Goal: Navigation & Orientation: Find specific page/section

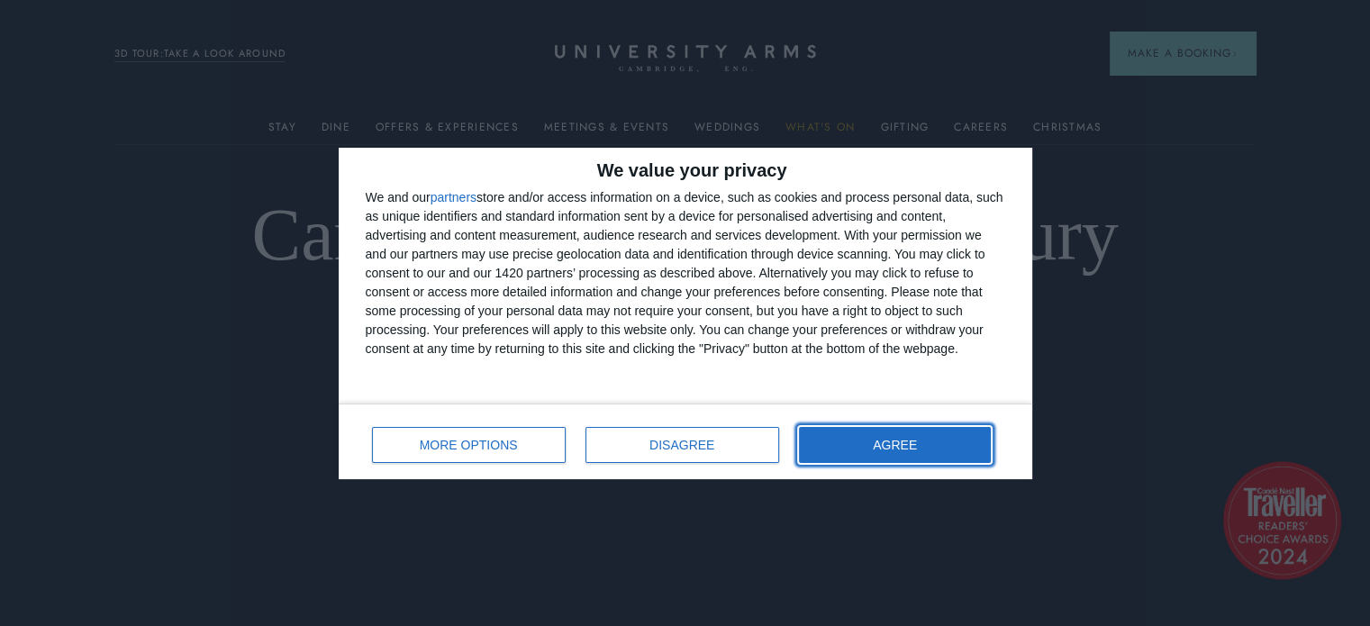
click at [893, 449] on span "AGREE" at bounding box center [895, 445] width 44 height 13
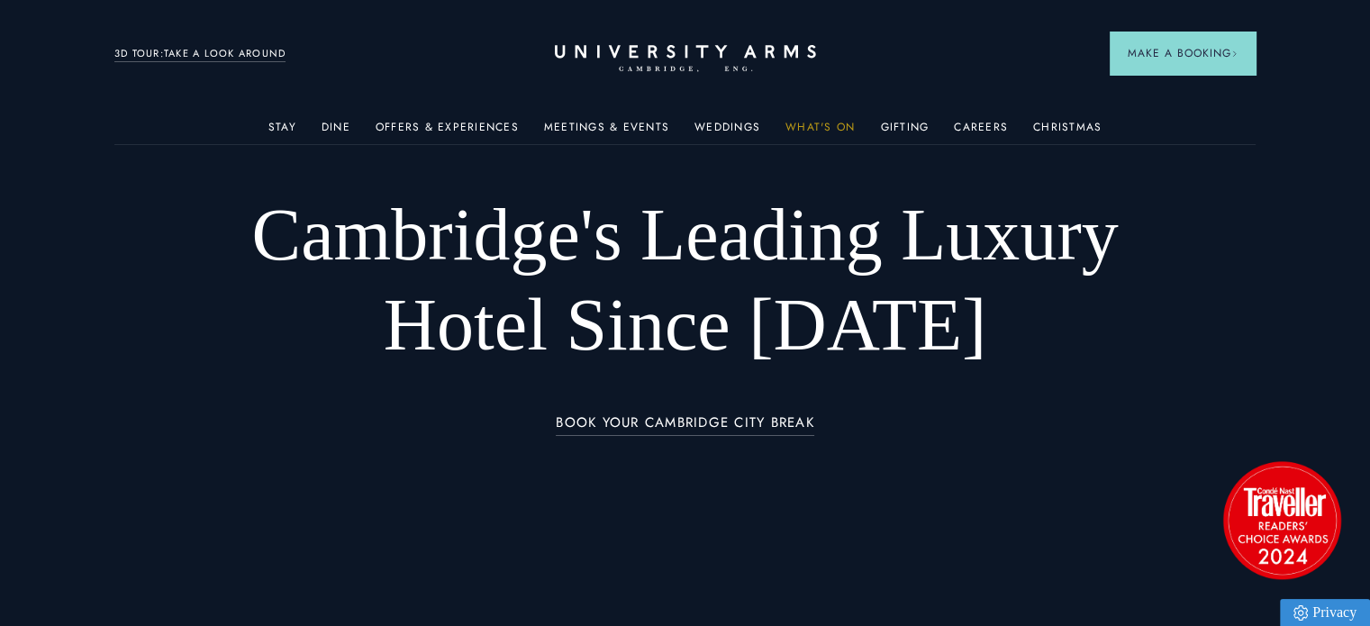
click at [800, 125] on link "What's On" at bounding box center [819, 132] width 69 height 23
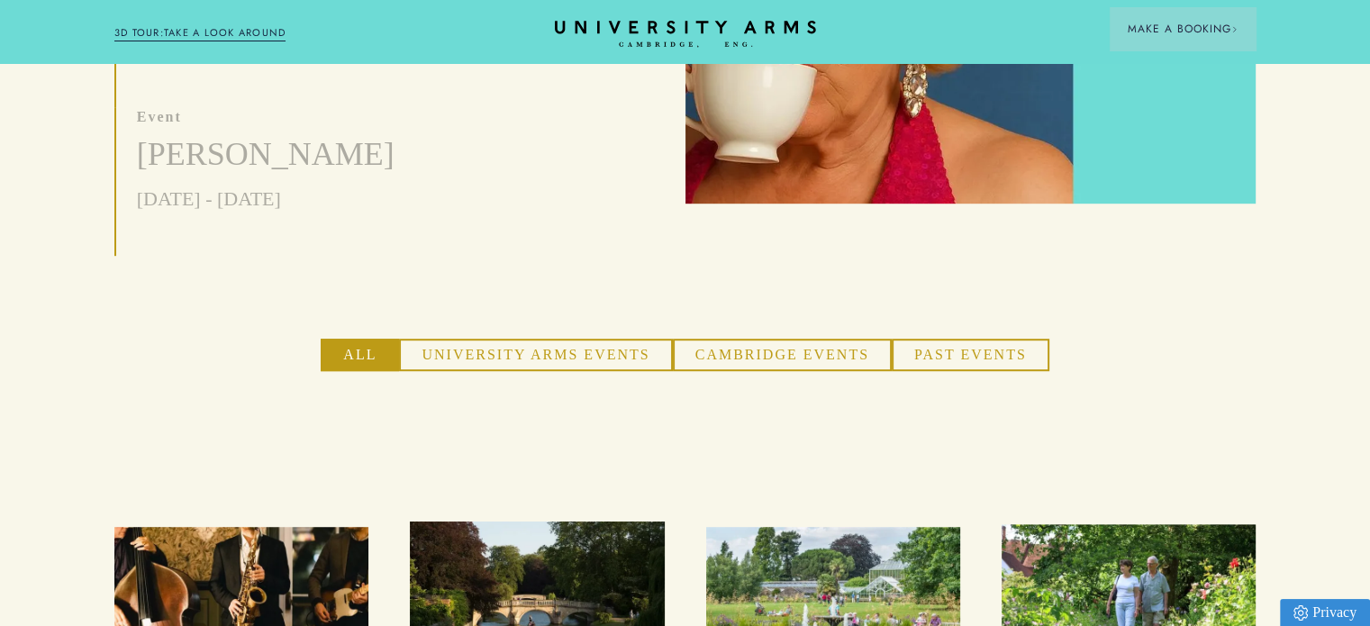
scroll to position [1020, 0]
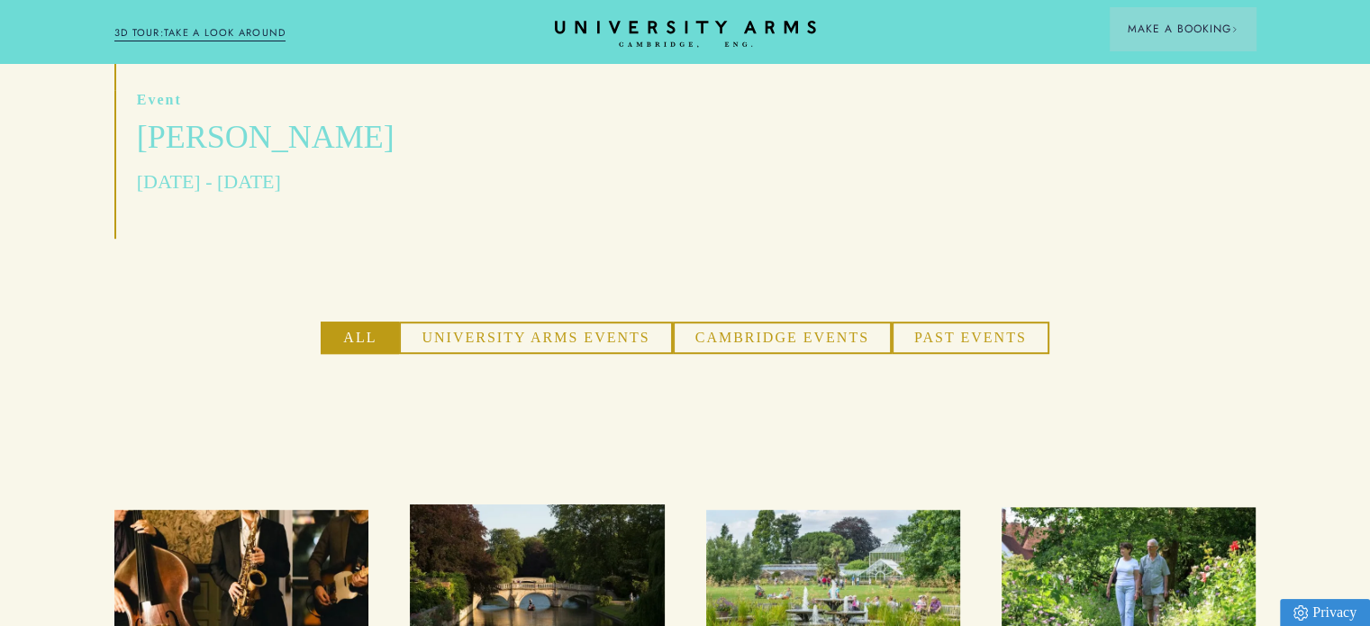
click at [252, 116] on h3 "[PERSON_NAME]" at bounding box center [266, 137] width 258 height 43
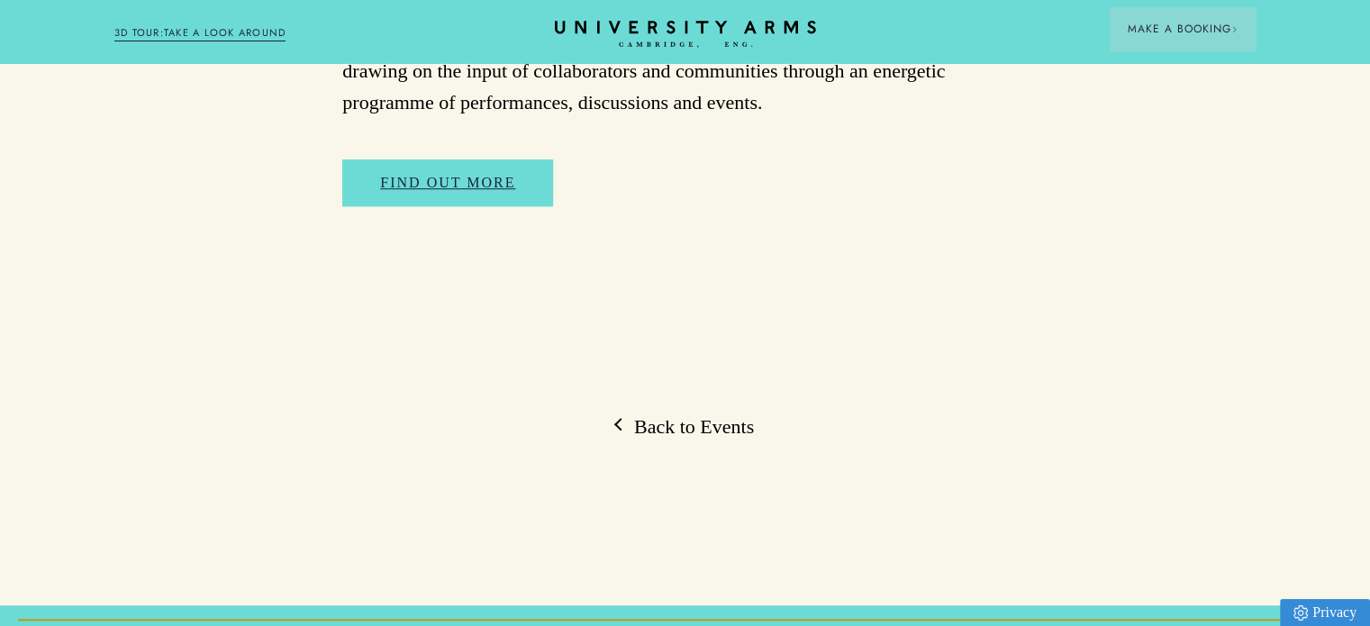
scroll to position [1501, 0]
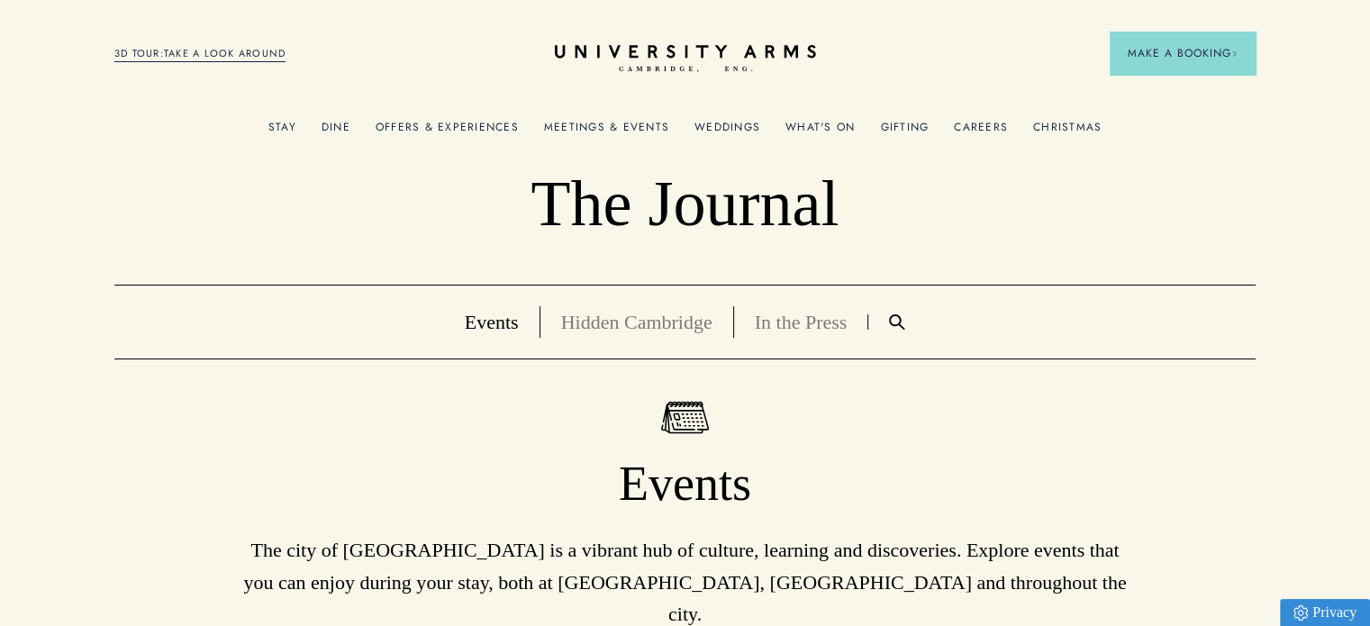
click at [668, 327] on link "Hidden Cambridge" at bounding box center [636, 322] width 151 height 23
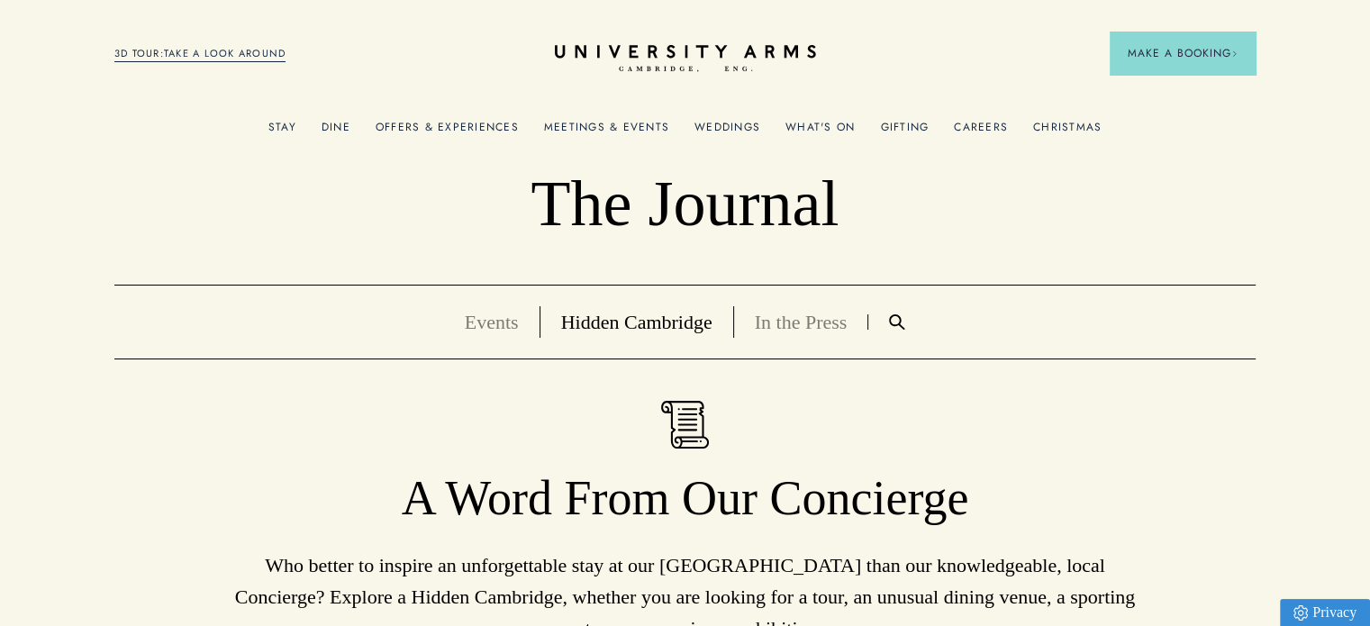
click at [786, 319] on link "In the Press" at bounding box center [801, 322] width 93 height 23
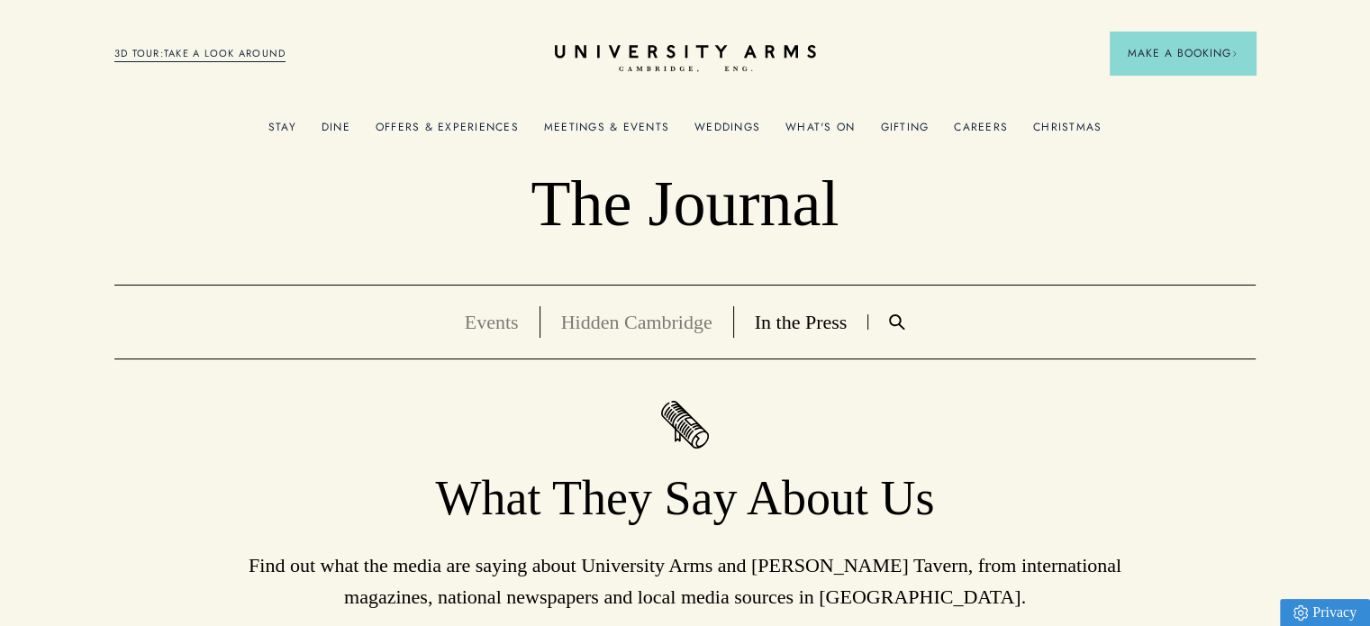
click at [449, 127] on link "Offers & Experiences" at bounding box center [447, 132] width 143 height 23
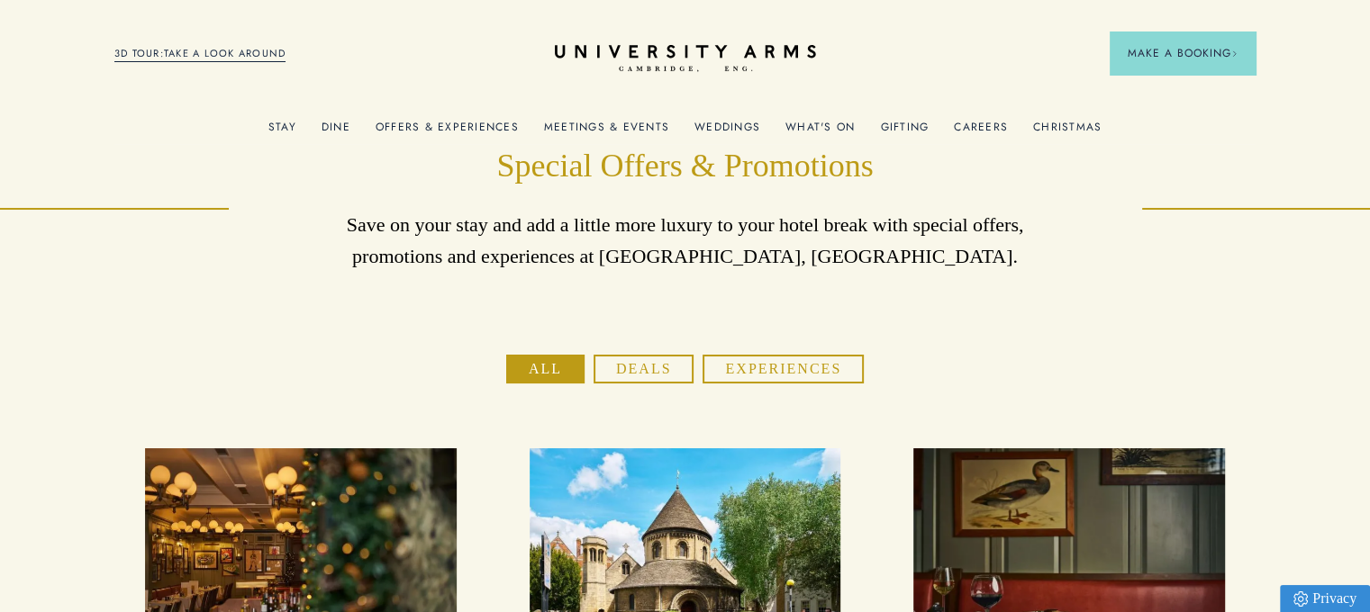
click at [829, 129] on link "What's On" at bounding box center [819, 132] width 69 height 23
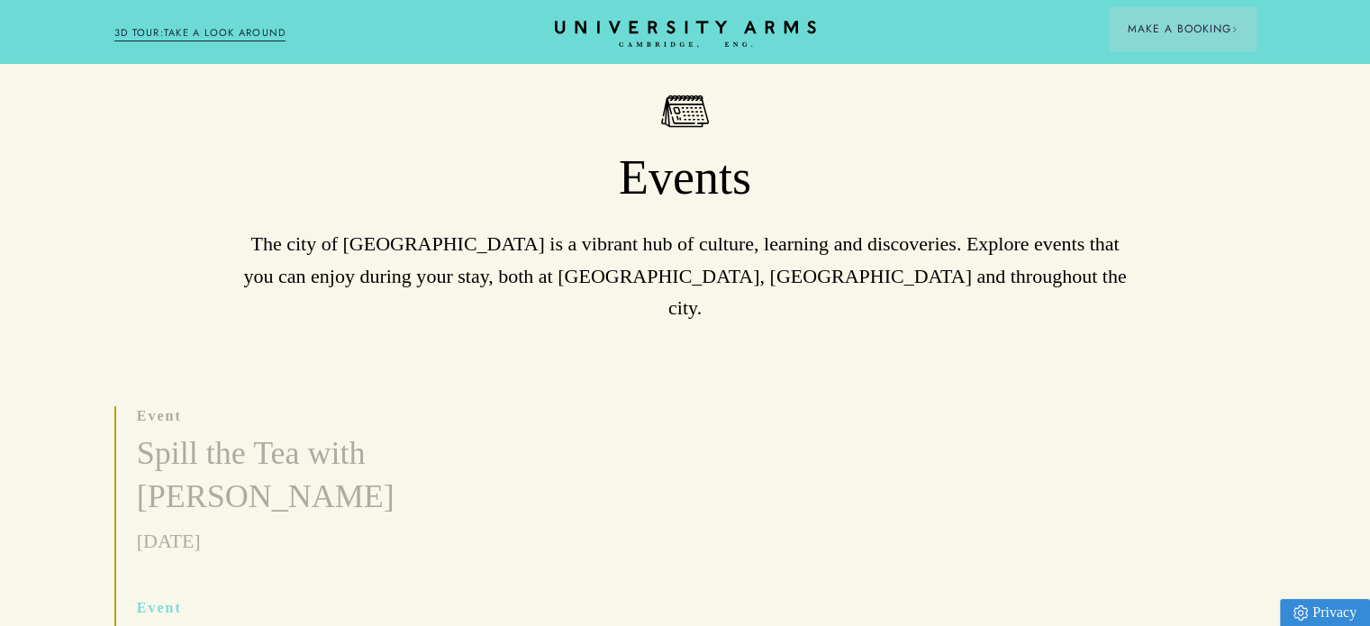
scroll to position [180, 0]
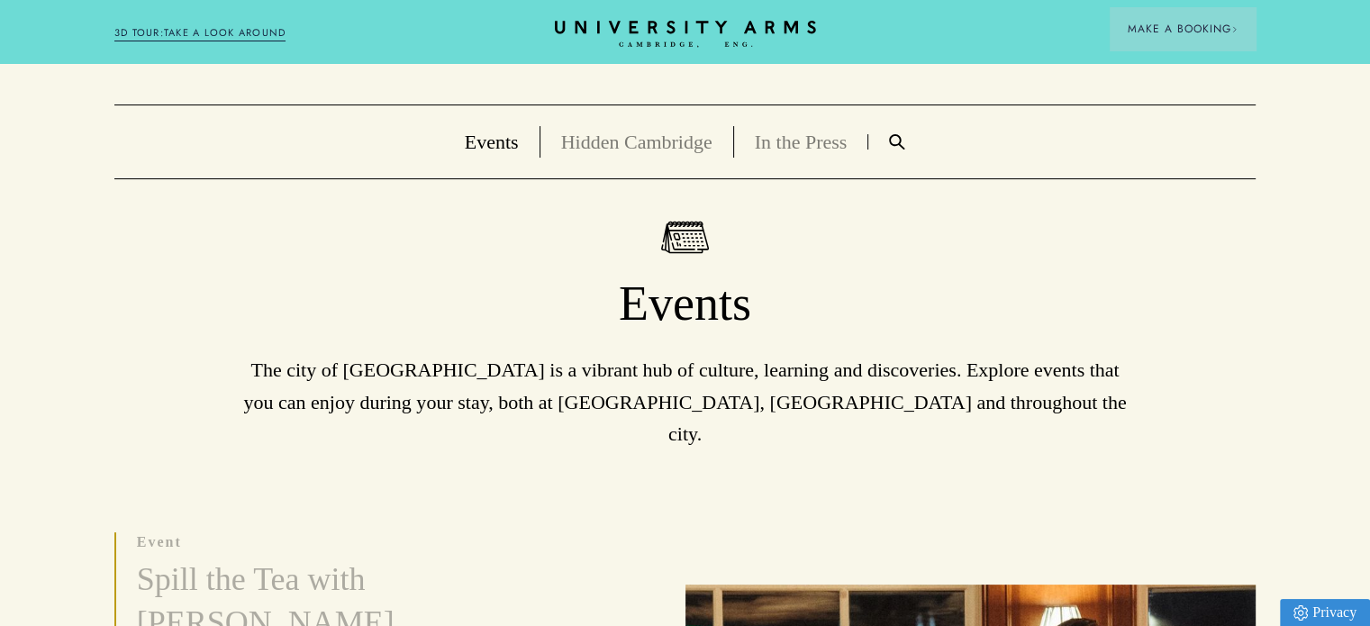
click at [684, 144] on link "Hidden Cambridge" at bounding box center [636, 142] width 151 height 23
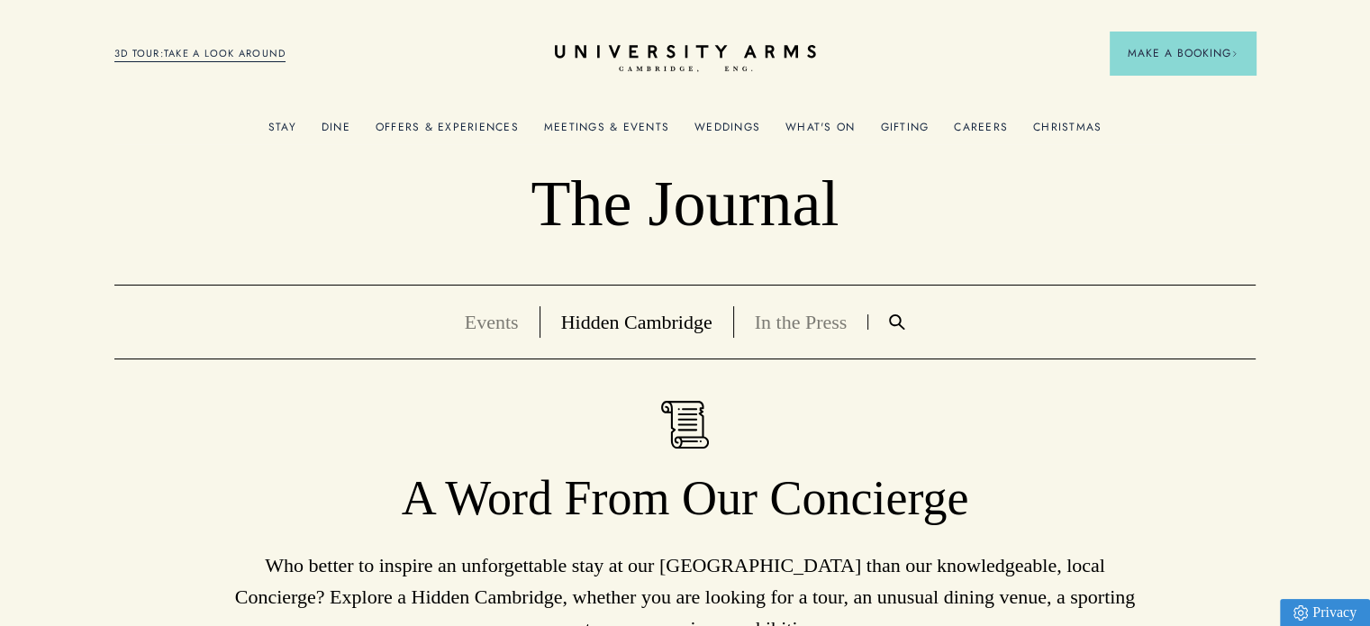
click at [413, 113] on div "Offers & Experiences" at bounding box center [447, 126] width 143 height 36
click at [471, 126] on link "Offers & Experiences" at bounding box center [447, 132] width 143 height 23
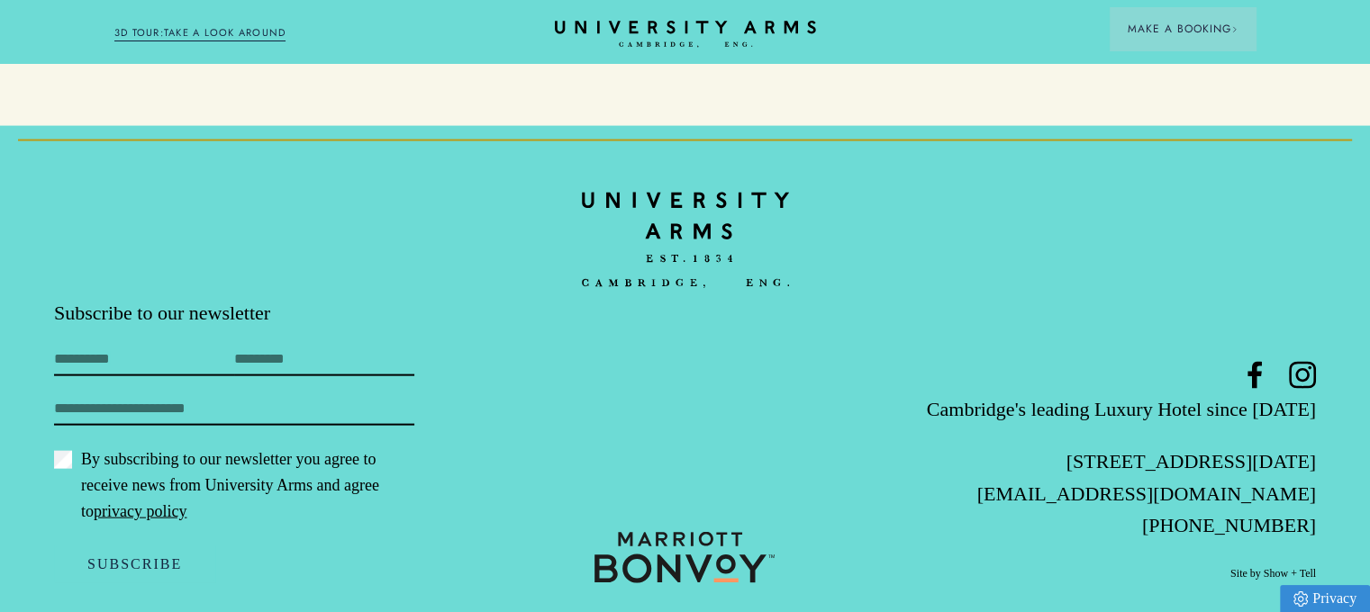
scroll to position [3863, 0]
